Goal: Find specific page/section: Find specific page/section

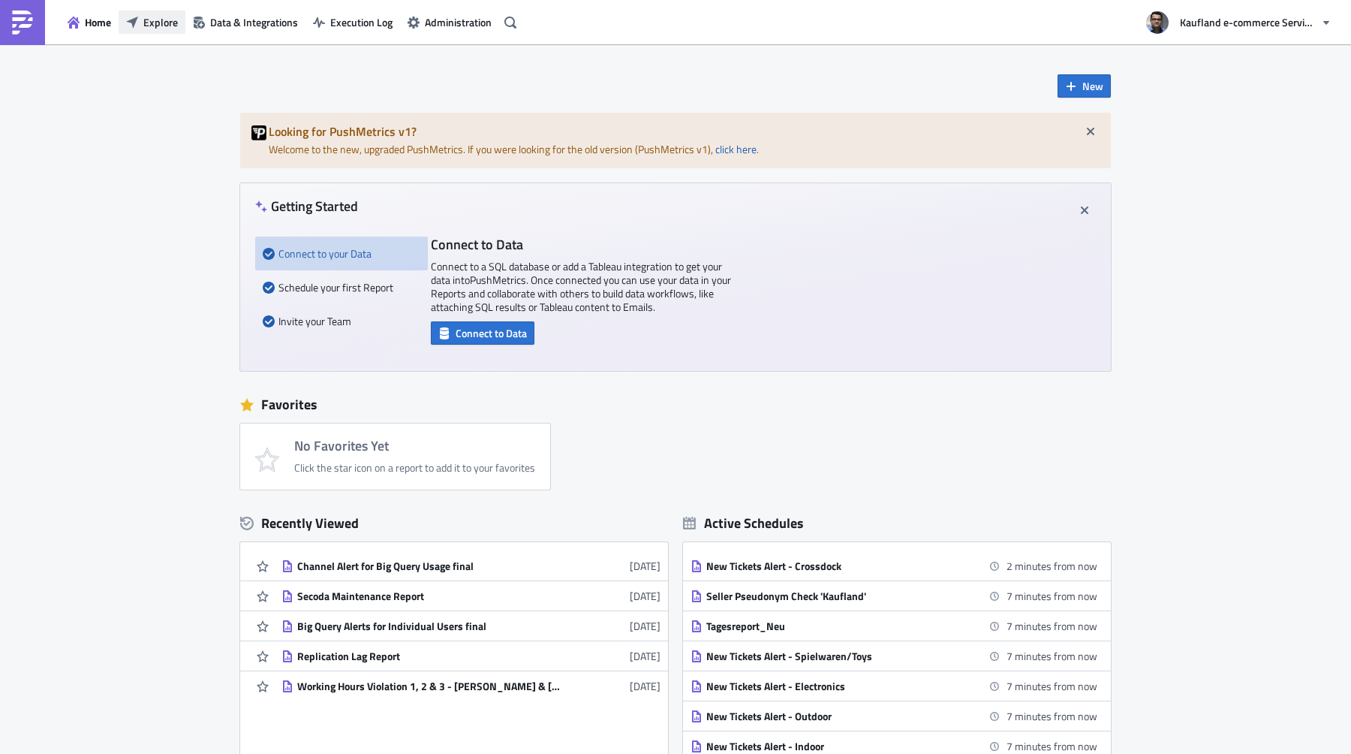
click at [146, 21] on span "Explore" at bounding box center [160, 22] width 35 height 16
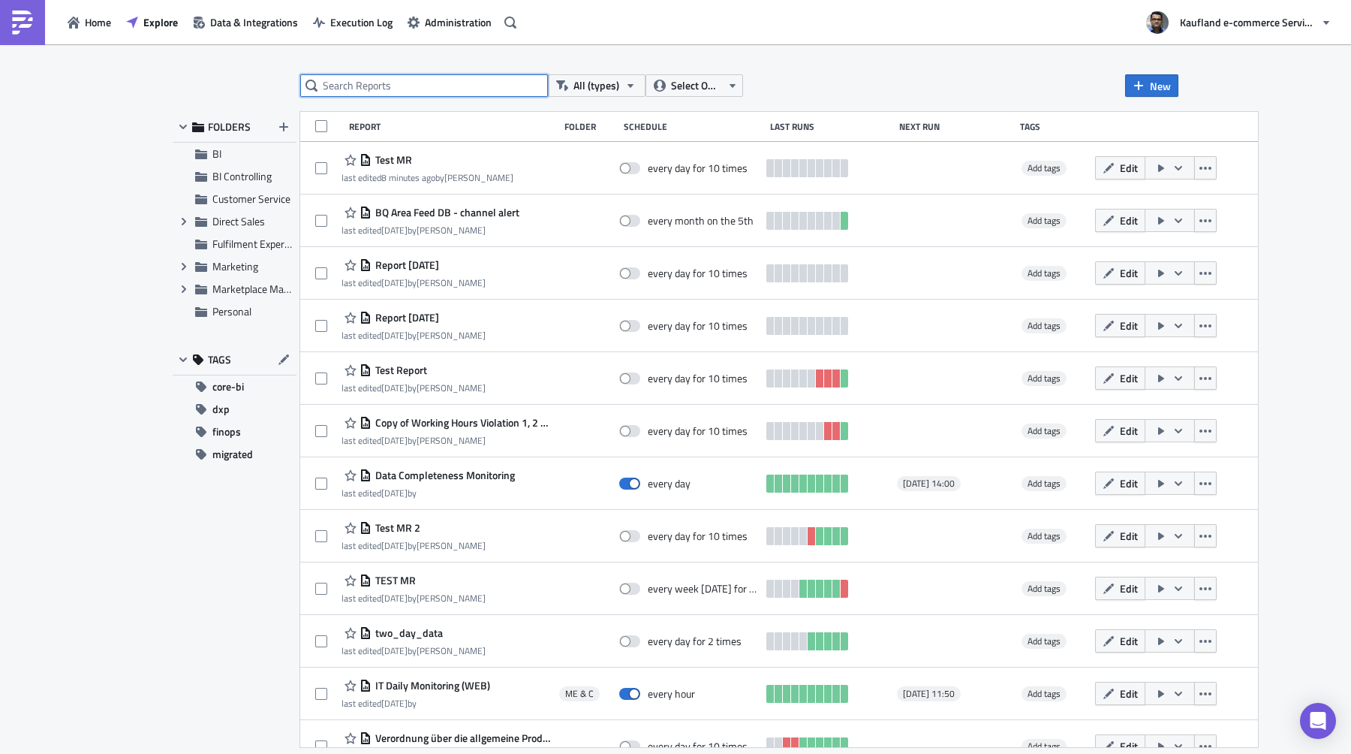
click at [378, 83] on input "text" at bounding box center [424, 85] width 248 height 23
type input "new ticket scm"
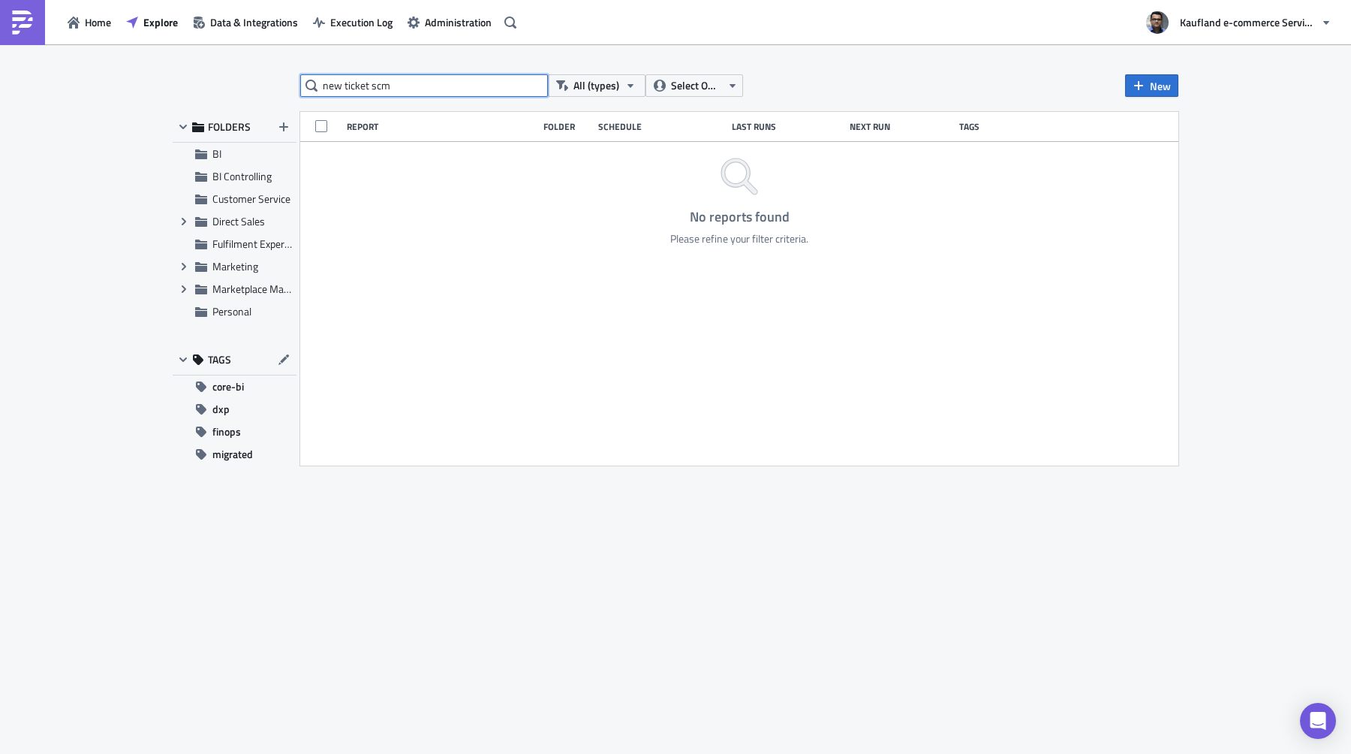
drag, startPoint x: 403, startPoint y: 85, endPoint x: 315, endPoint y: 80, distance: 88.7
click at [315, 80] on div "new ticket scm" at bounding box center [424, 85] width 248 height 23
click at [731, 86] on icon "button" at bounding box center [733, 86] width 6 height 4
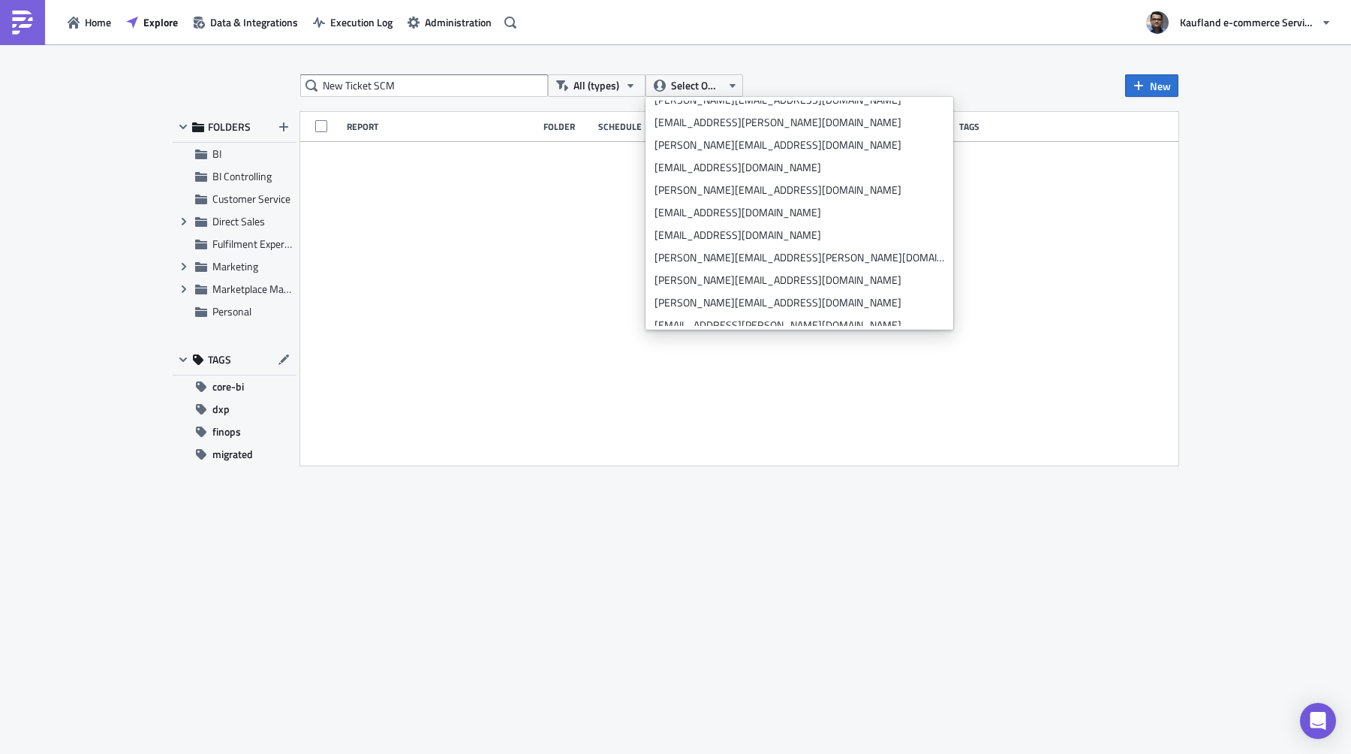
scroll to position [2776, 0]
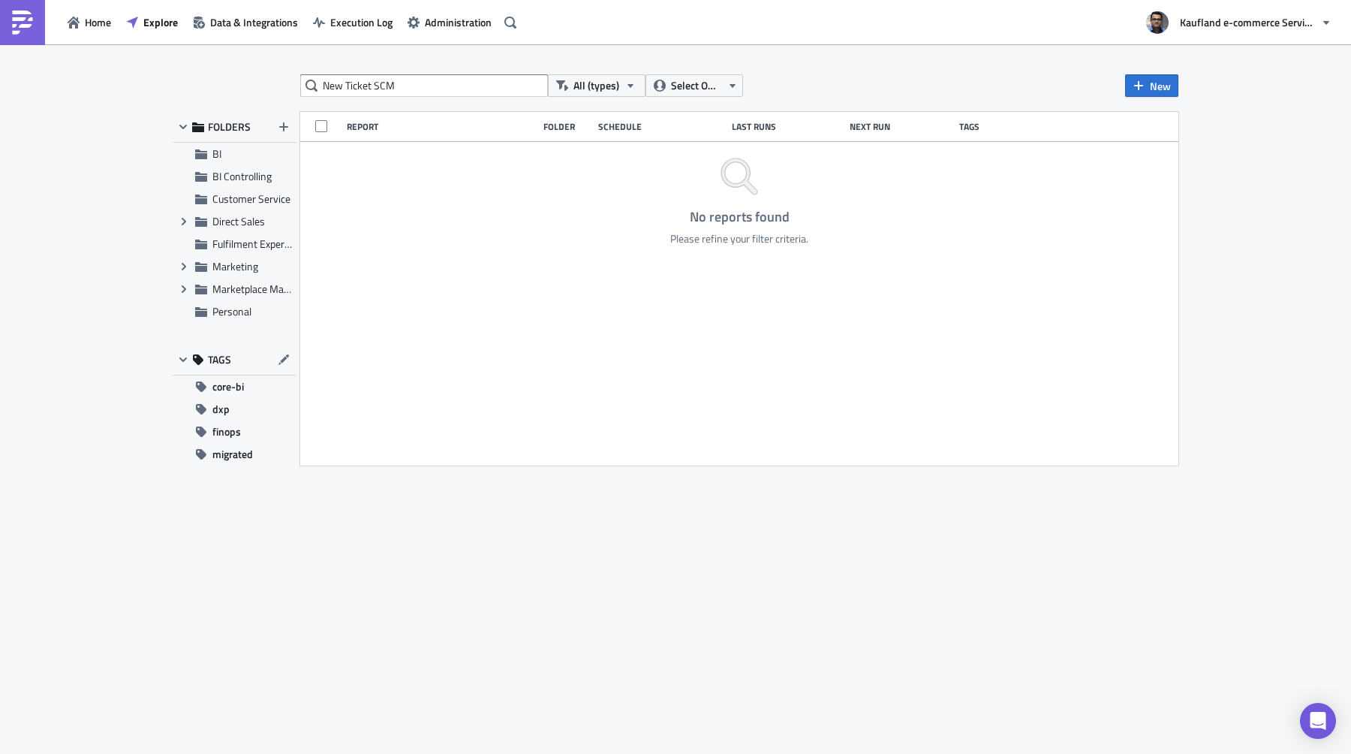
click at [495, 87] on input "New Ticket SCM" at bounding box center [424, 85] width 248 height 23
click at [491, 87] on input "New Ticket SCM" at bounding box center [424, 85] width 248 height 23
type input "New"
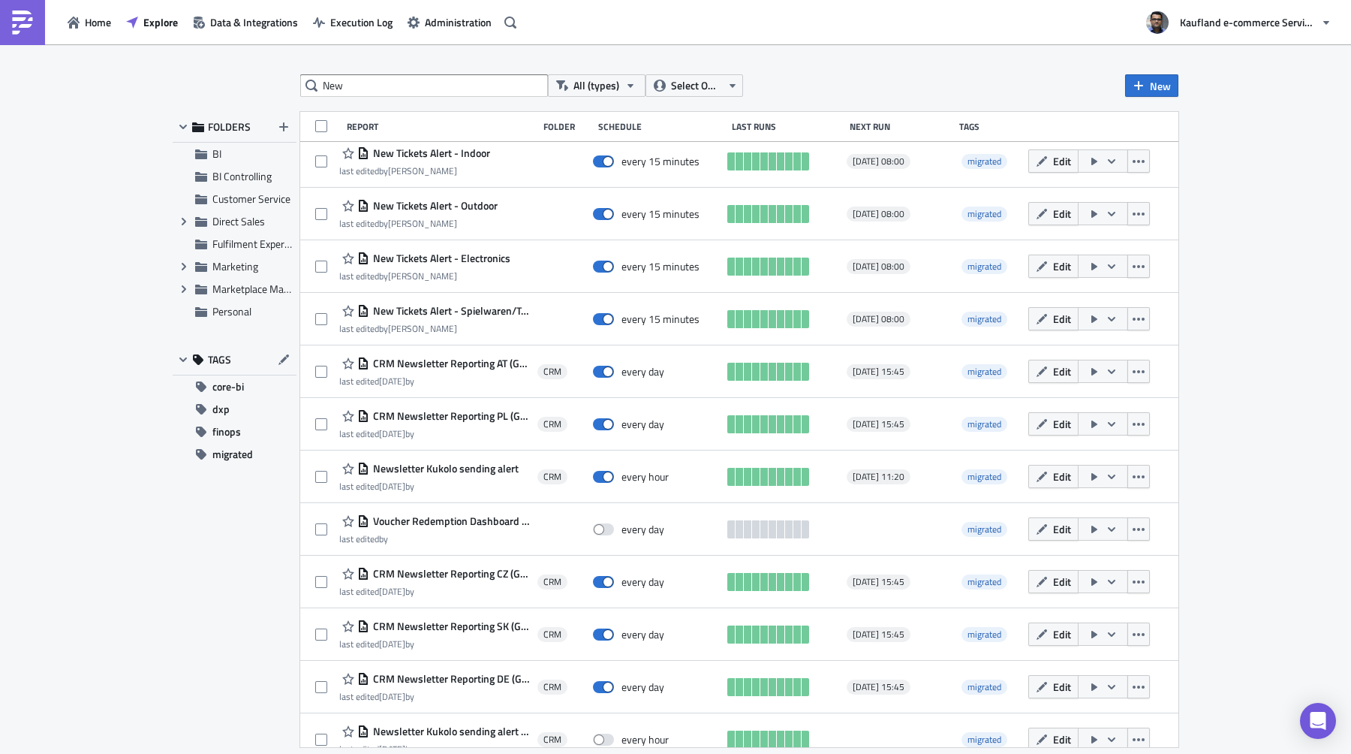
scroll to position [0, 0]
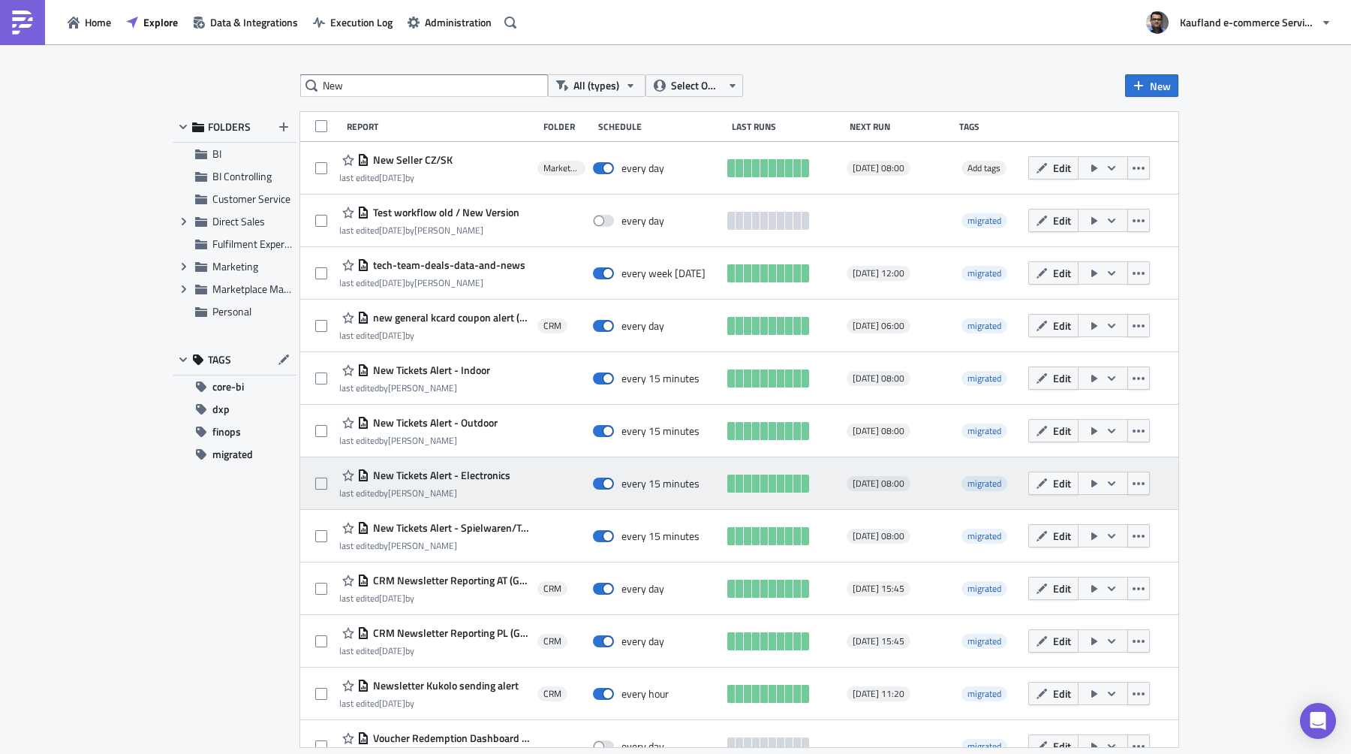
click at [475, 484] on div "New Tickets Alert - Electronics last edited by [PERSON_NAME]" at bounding box center [424, 483] width 171 height 34
click at [472, 472] on span "New Tickets Alert - Electronics" at bounding box center [439, 475] width 141 height 14
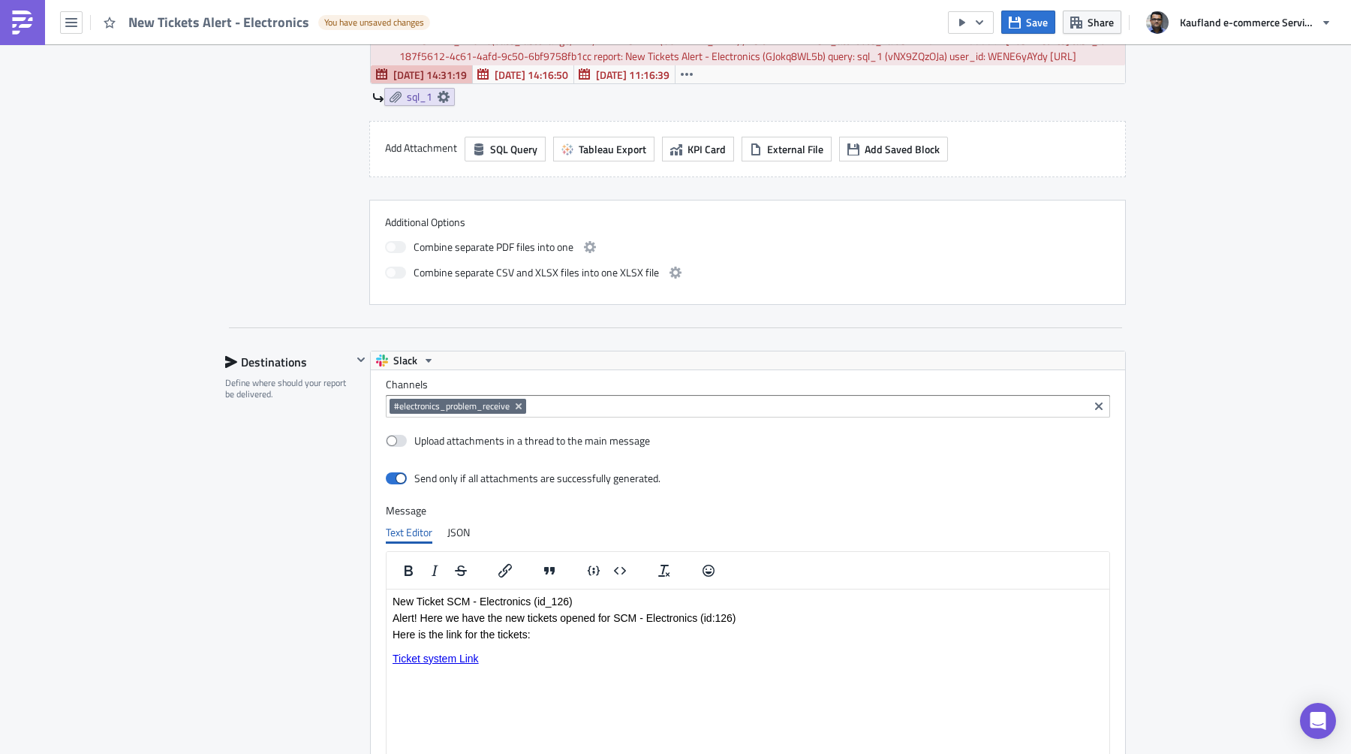
scroll to position [1293, 0]
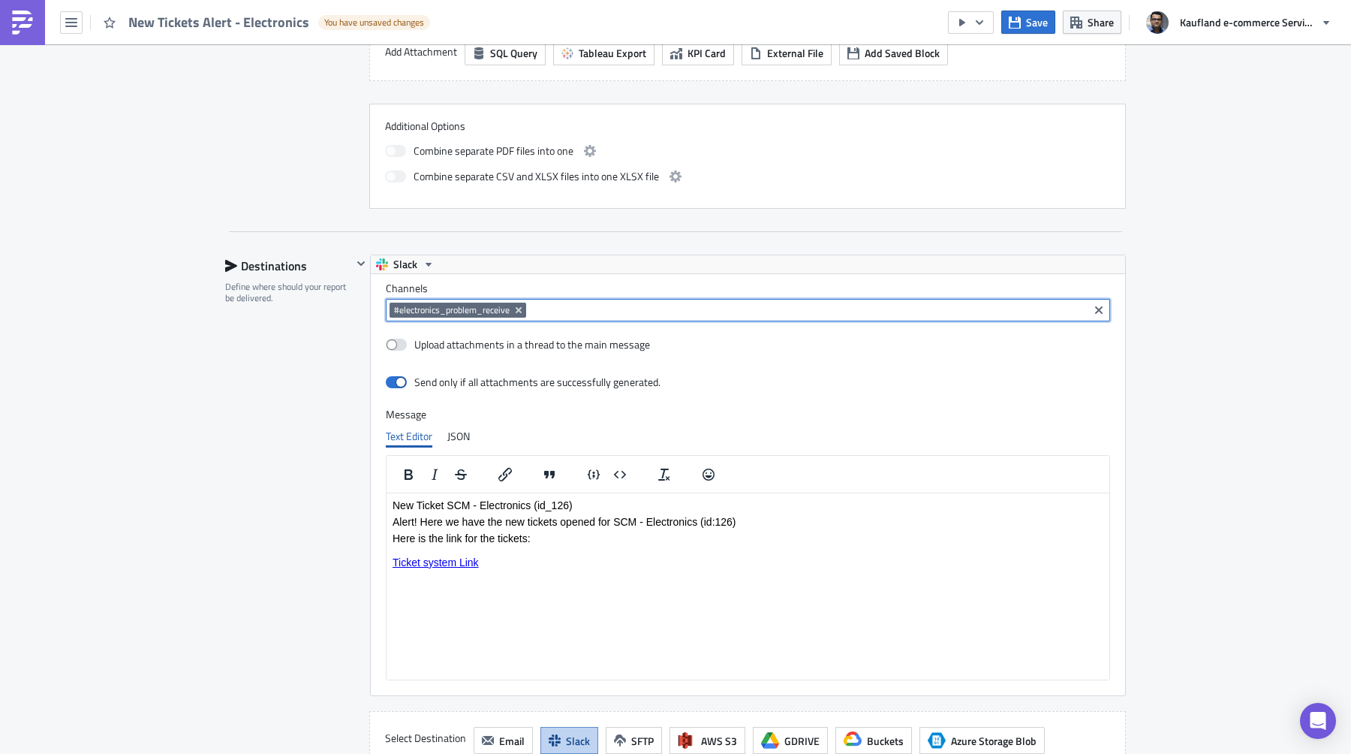
click at [546, 312] on input at bounding box center [807, 309] width 555 height 15
